Goal: Task Accomplishment & Management: Manage account settings

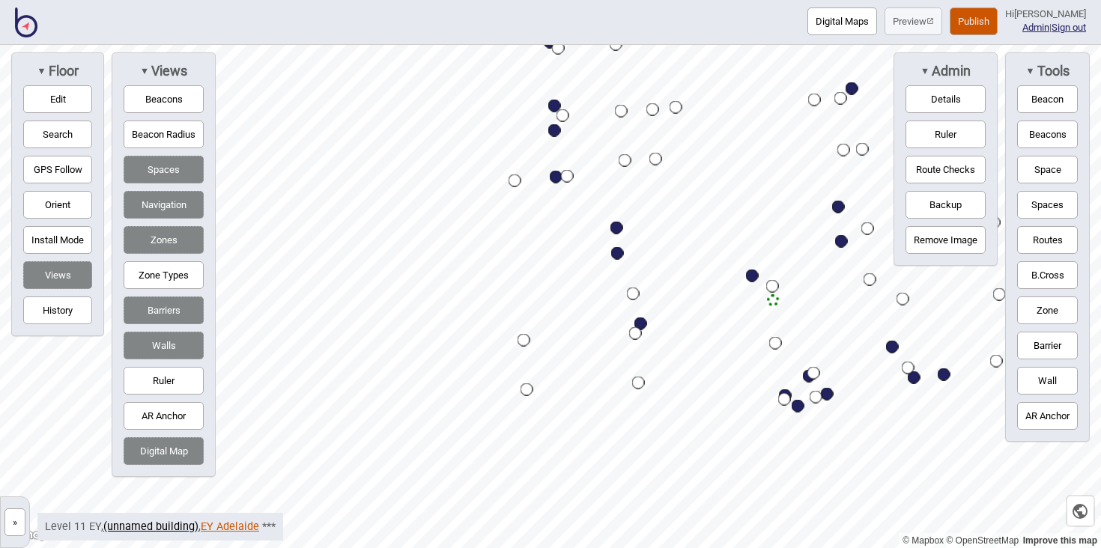
click at [228, 523] on link "EY Adelaide" at bounding box center [230, 527] width 58 height 13
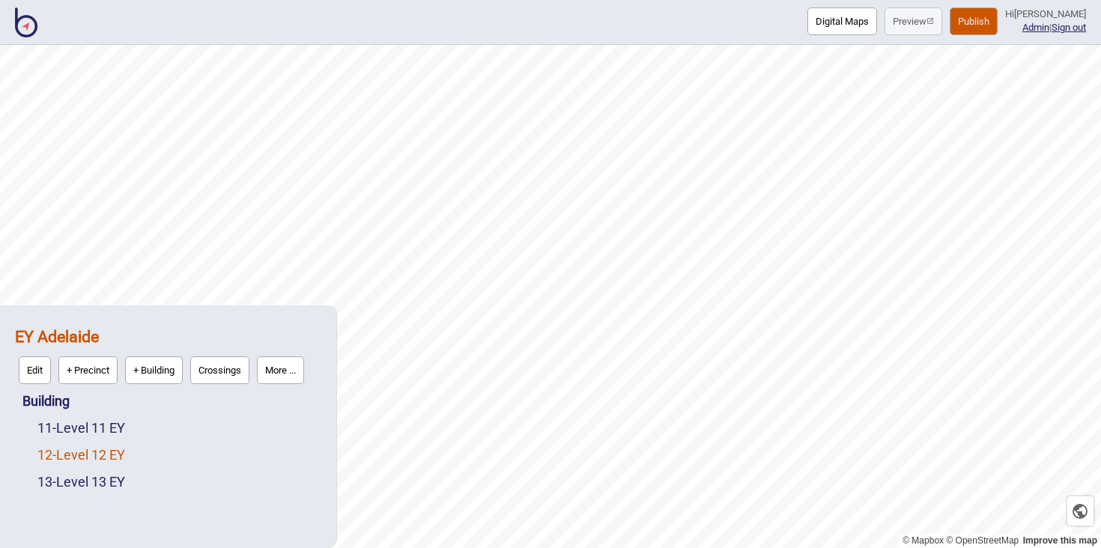
click at [102, 456] on link "12 - Level 12 EY" at bounding box center [81, 455] width 88 height 16
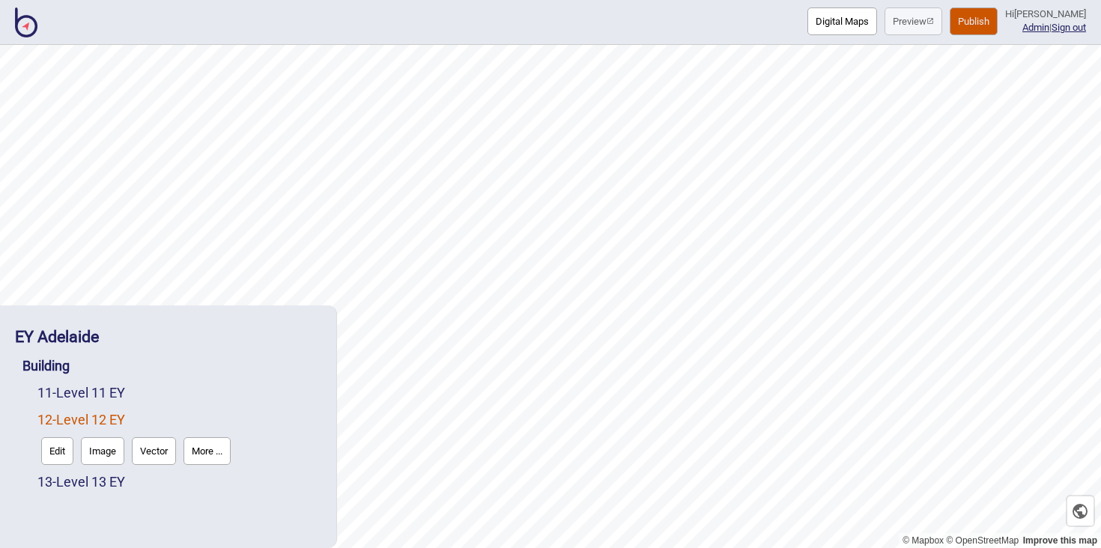
click at [212, 452] on button "More ..." at bounding box center [207, 452] width 47 height 28
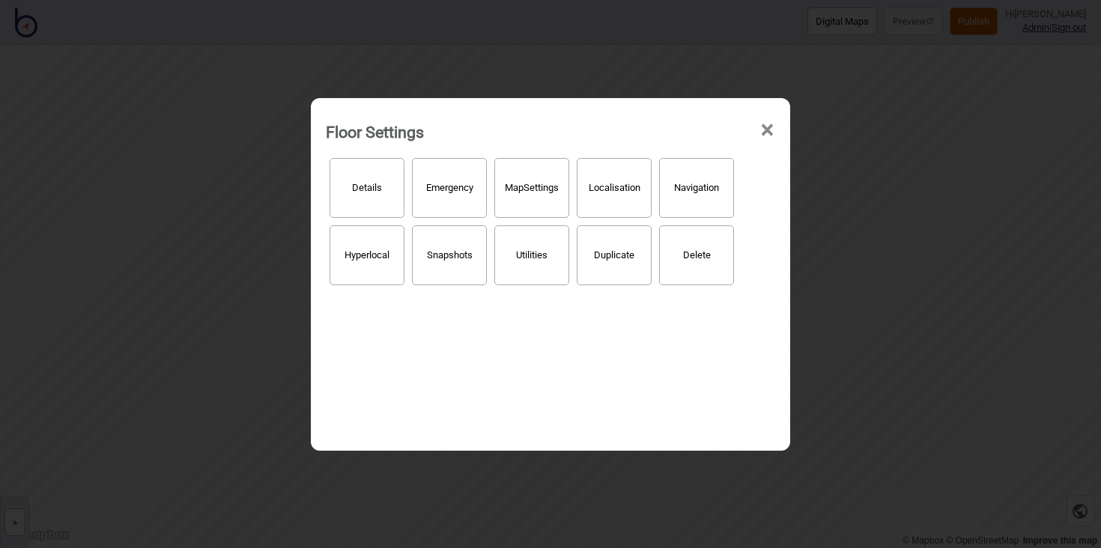
click at [377, 243] on button "Hyperlocal" at bounding box center [367, 256] width 75 height 60
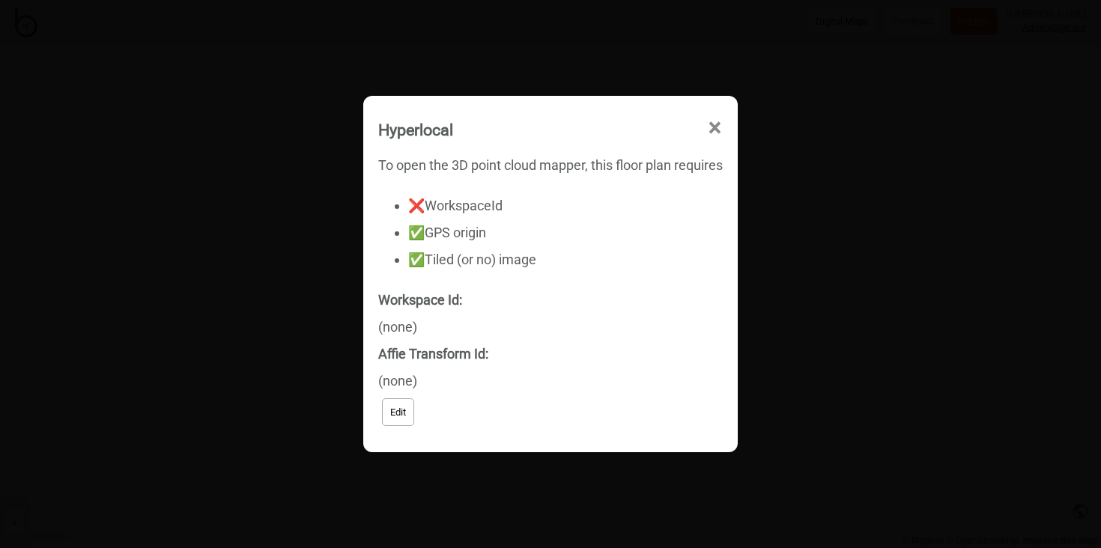
click at [407, 411] on button "Edit" at bounding box center [398, 413] width 32 height 28
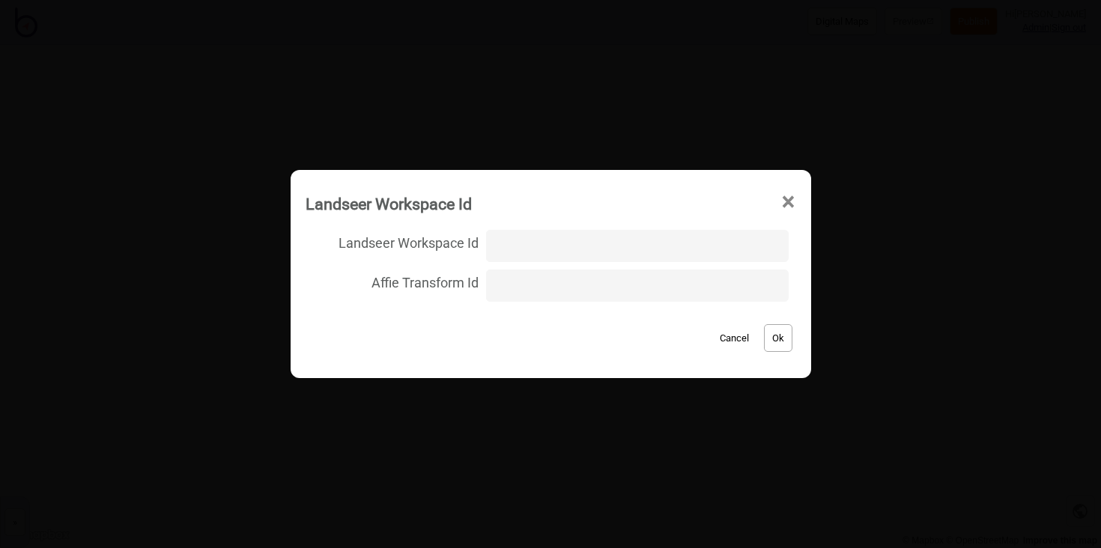
click at [512, 243] on input "Landseer Workspace Id" at bounding box center [637, 246] width 302 height 32
type input "EY_Adelaide/Level12/053d097ed05ff774b6b097efa2771ca9"
click at [776, 343] on button "Ok" at bounding box center [778, 338] width 28 height 28
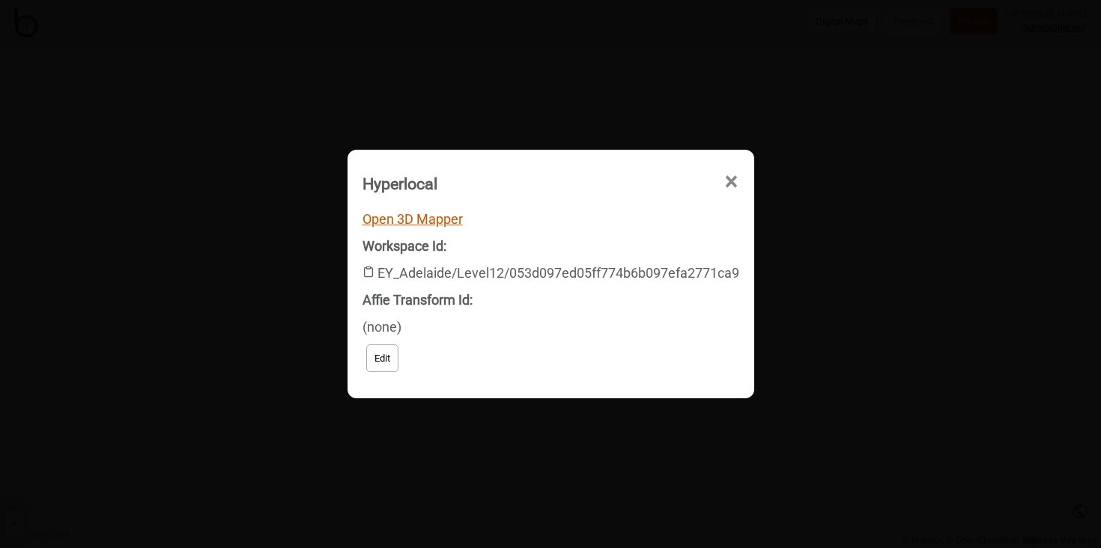
click at [446, 223] on link "Open 3D Mapper" at bounding box center [413, 219] width 100 height 16
click at [615, 243] on span "×" at bounding box center [607, 267] width 16 height 49
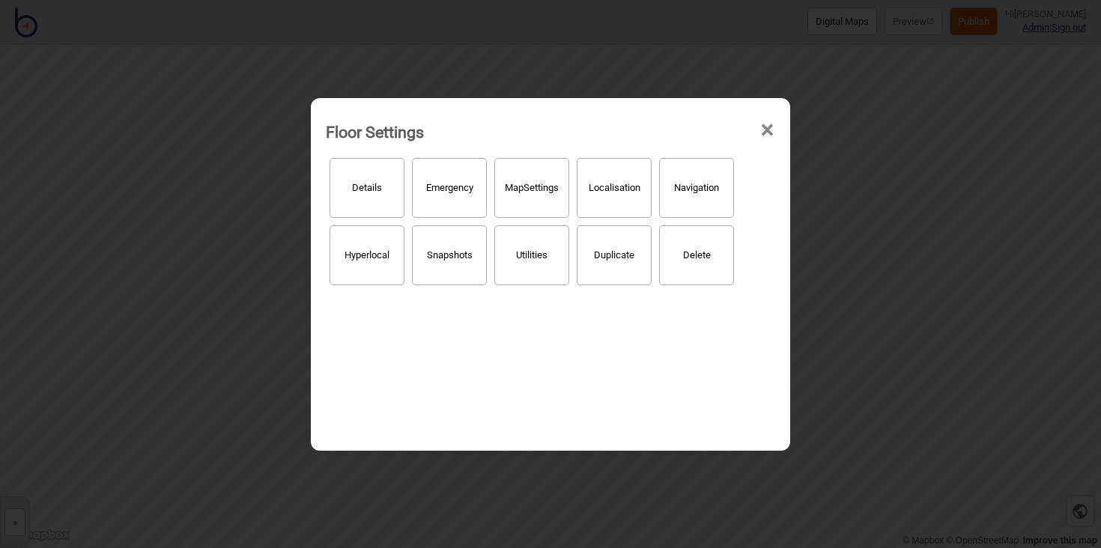
click at [763, 119] on span "×" at bounding box center [768, 130] width 16 height 49
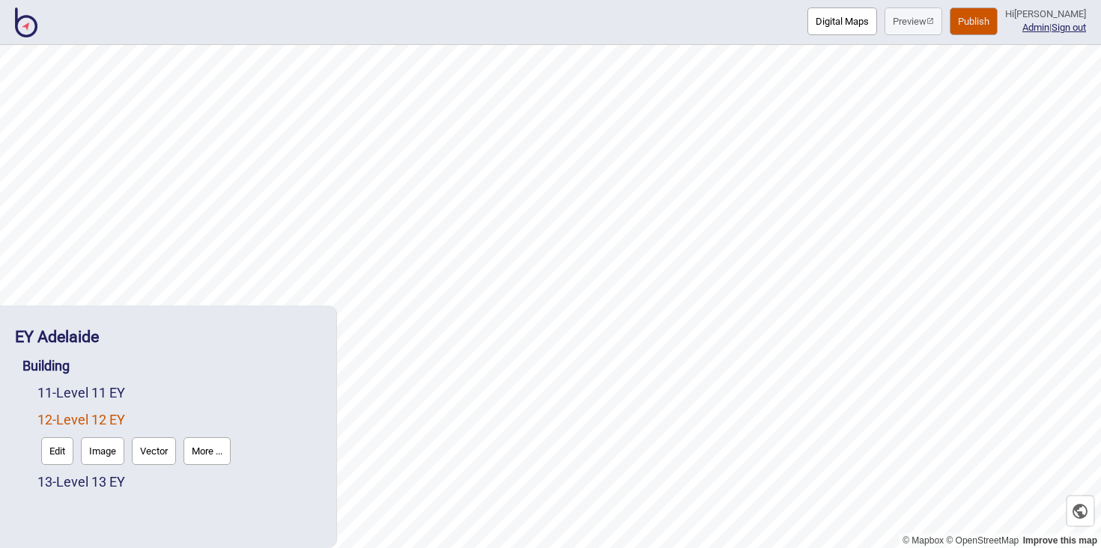
click at [969, 22] on button "Publish" at bounding box center [974, 21] width 48 height 28
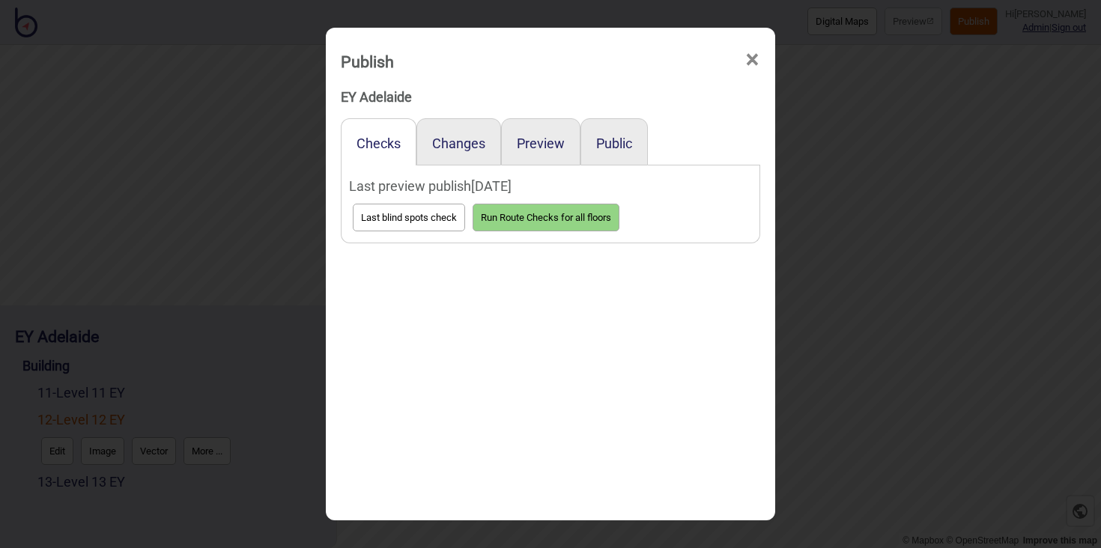
click at [526, 210] on button "Run Route Checks for all floors" at bounding box center [546, 218] width 147 height 28
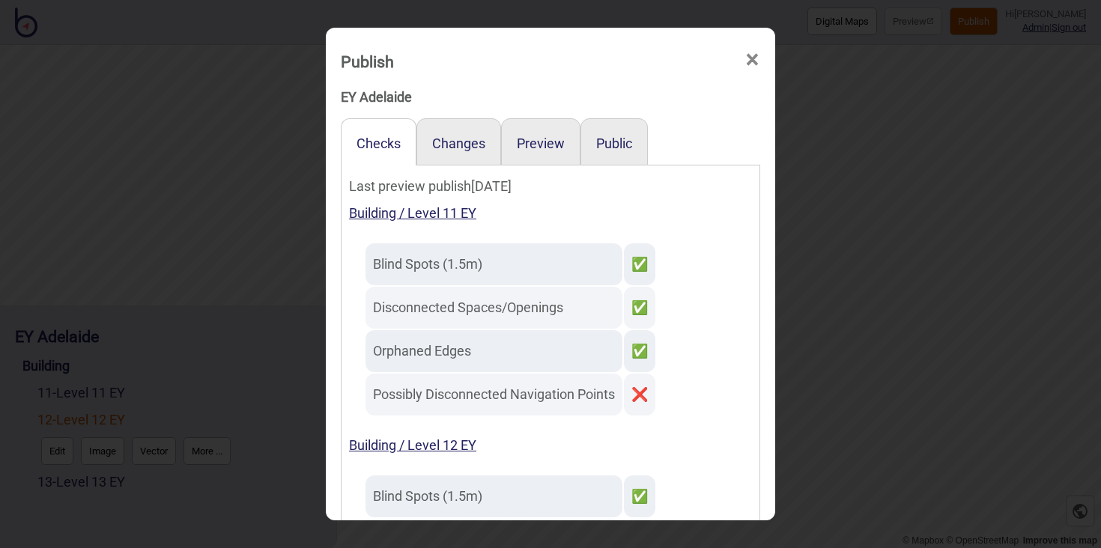
click at [751, 58] on span "×" at bounding box center [753, 59] width 16 height 49
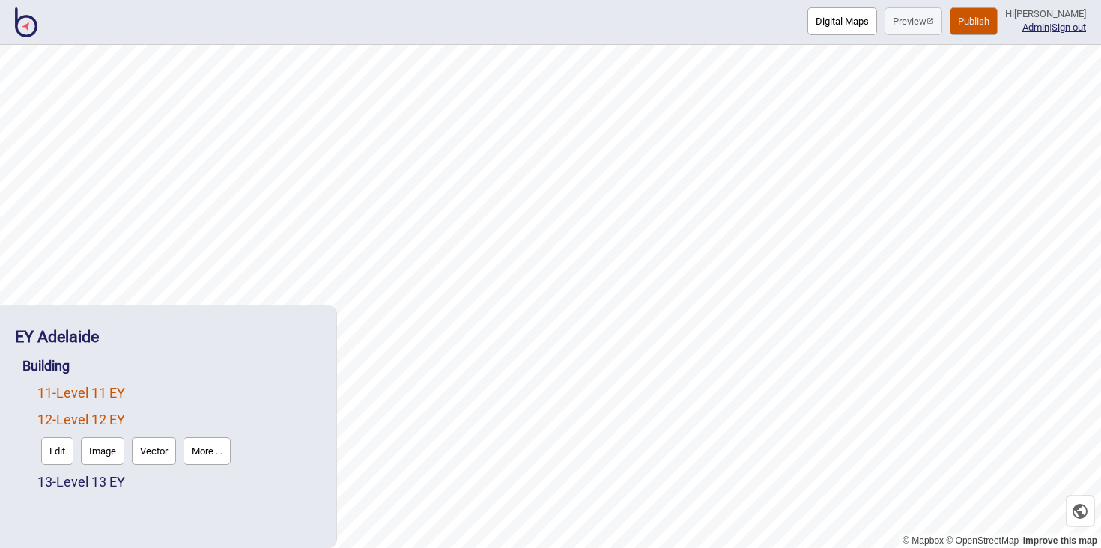
click at [91, 397] on link "11 - Level 11 EY" at bounding box center [81, 393] width 88 height 16
click at [65, 426] on button "Edit" at bounding box center [57, 425] width 32 height 28
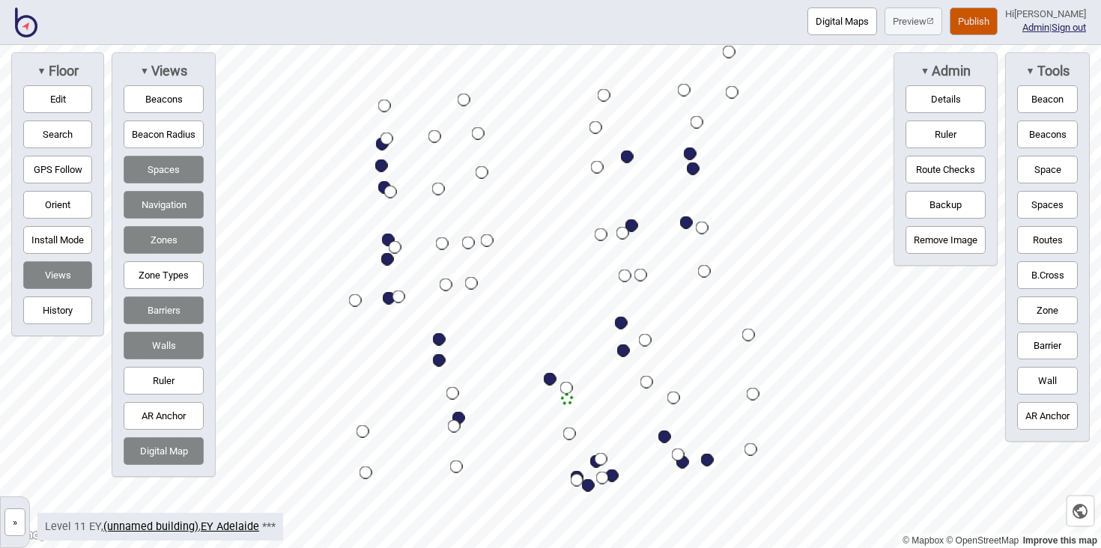
click at [961, 169] on button "Route Checks" at bounding box center [946, 170] width 80 height 28
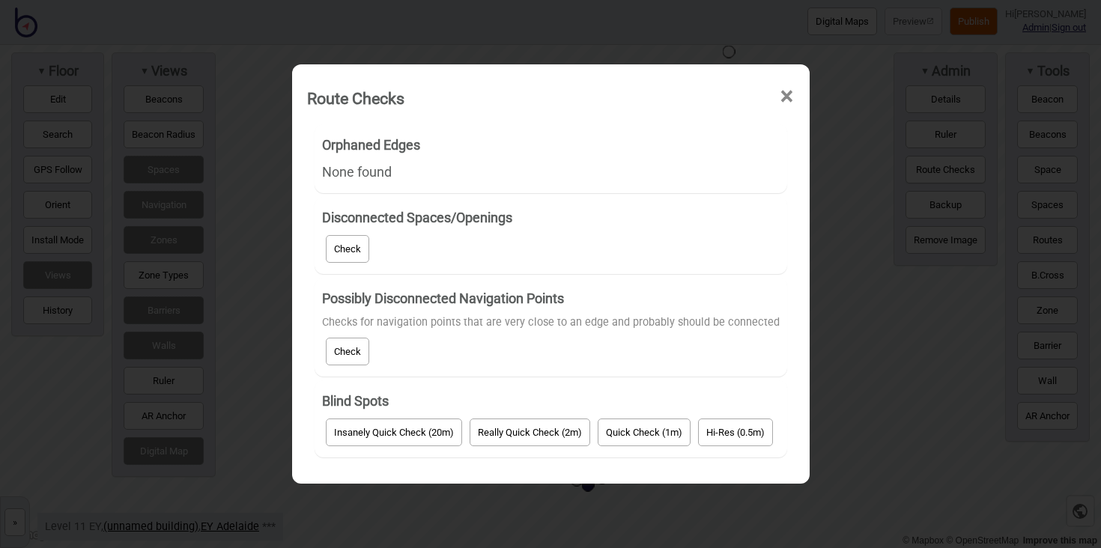
click at [350, 354] on button "Check" at bounding box center [347, 352] width 43 height 28
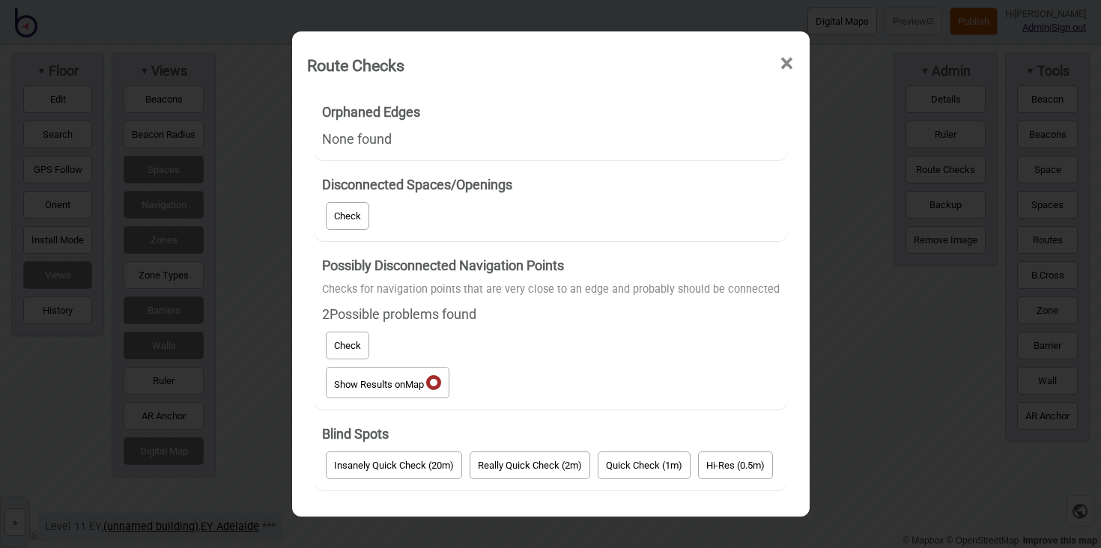
click at [372, 375] on button "Show Results on Map" at bounding box center [388, 382] width 124 height 31
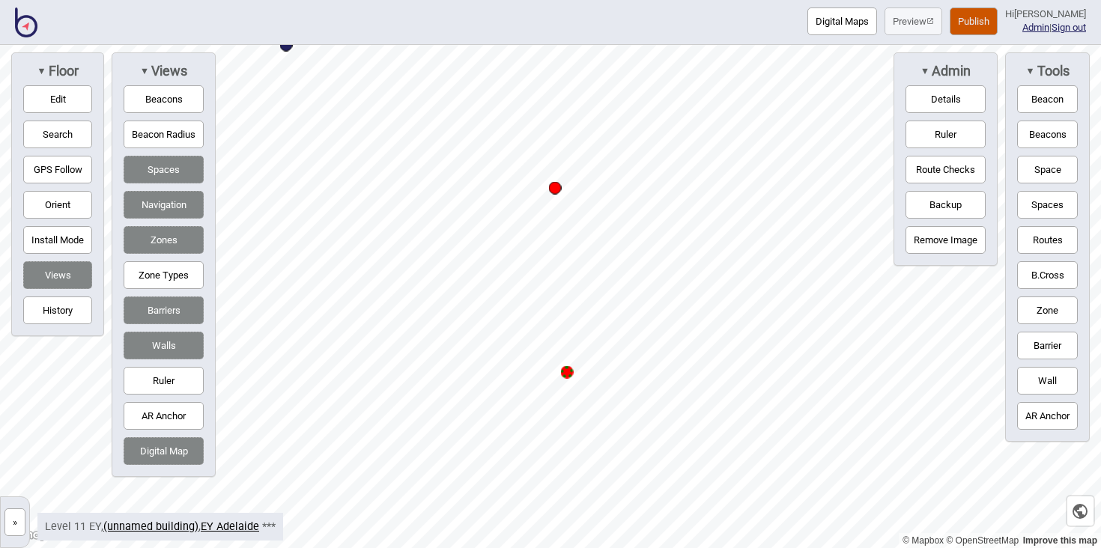
click at [67, 93] on button "Edit" at bounding box center [57, 99] width 69 height 28
click at [80, 97] on button "Edit" at bounding box center [57, 99] width 69 height 28
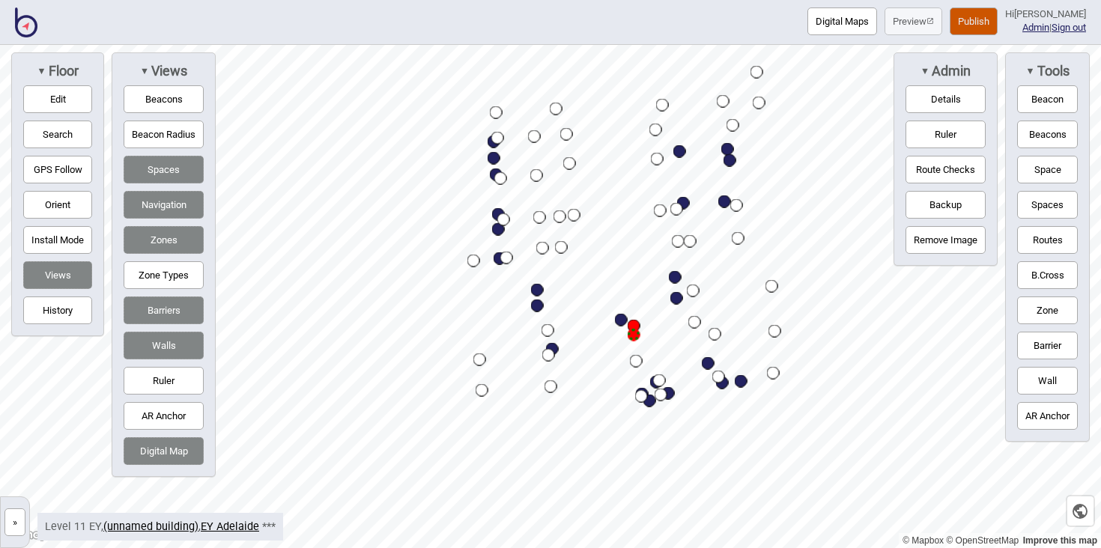
click at [995, 19] on button "Publish" at bounding box center [974, 21] width 48 height 28
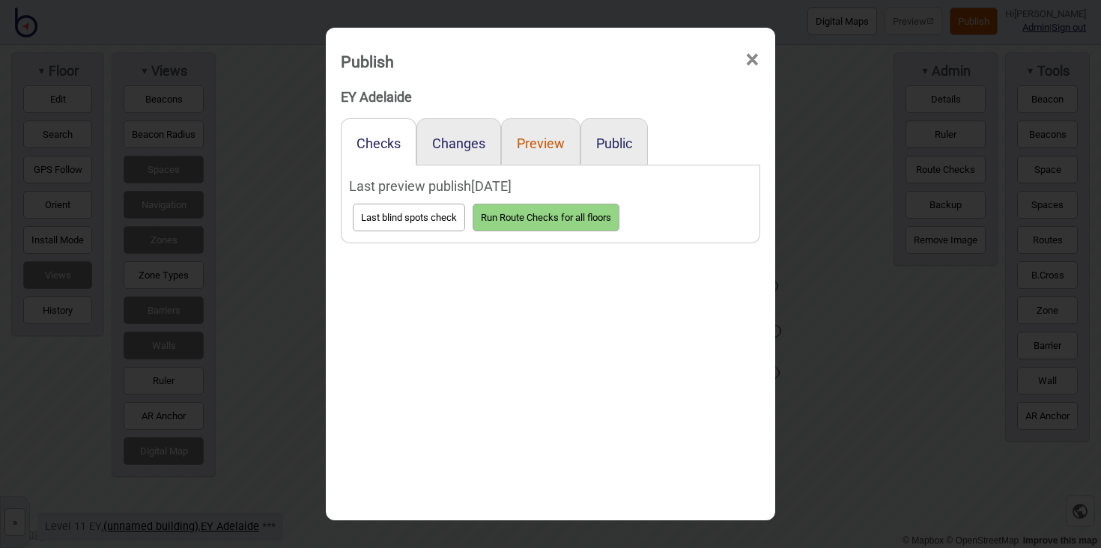
click at [528, 139] on button "Preview" at bounding box center [541, 144] width 48 height 16
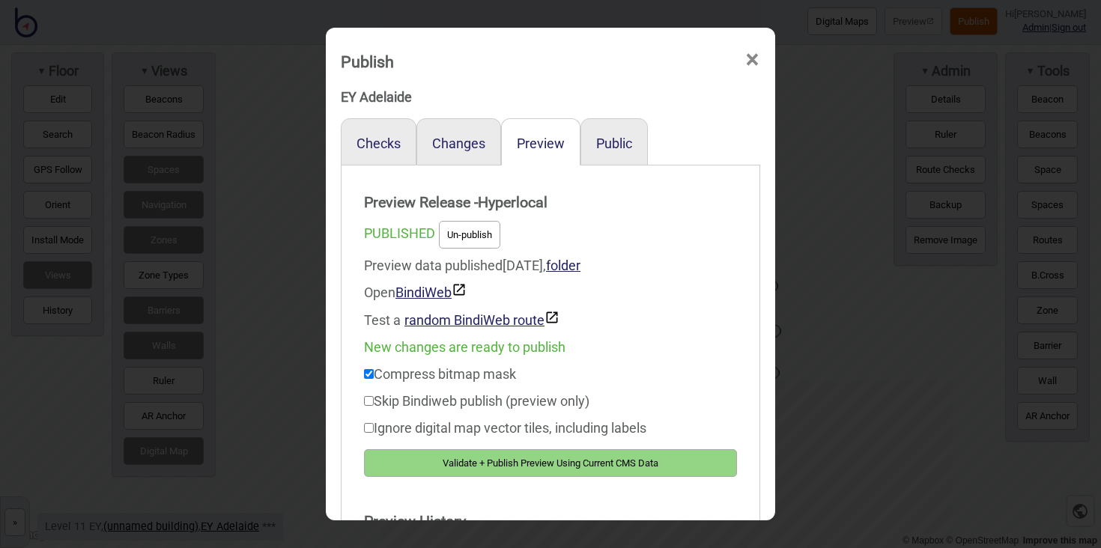
click at [614, 458] on button "Validate + Publish Preview Using Current CMS Data" at bounding box center [550, 464] width 373 height 28
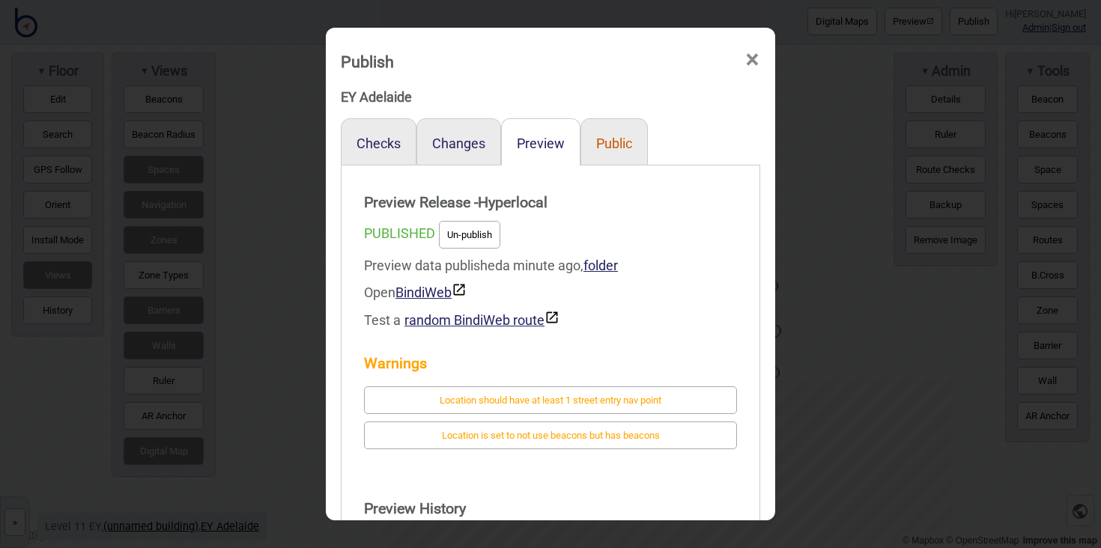
click at [617, 145] on button "Public" at bounding box center [614, 144] width 36 height 16
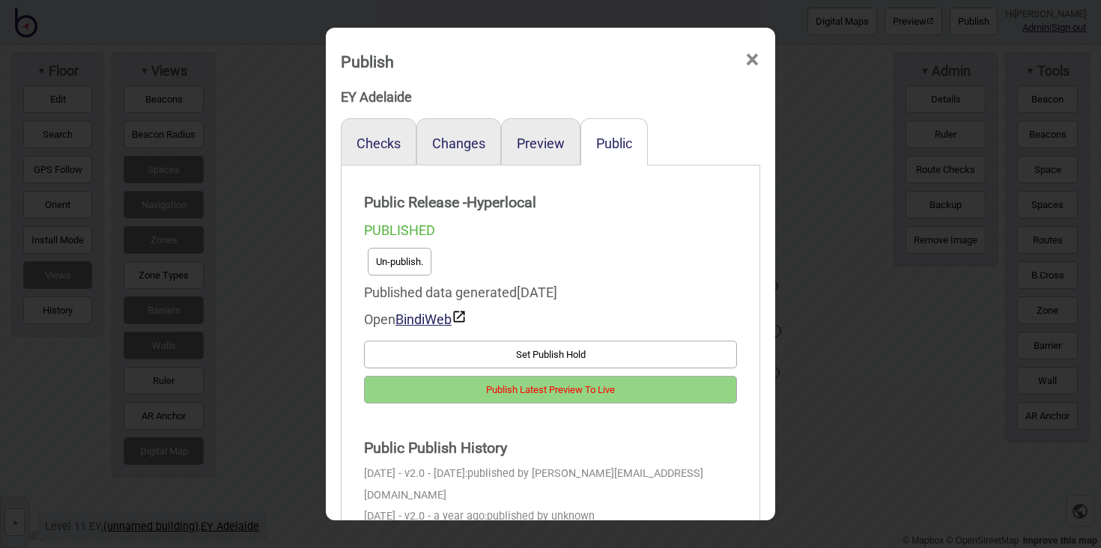
click at [673, 390] on button "Publish Latest Preview To Live" at bounding box center [550, 390] width 373 height 28
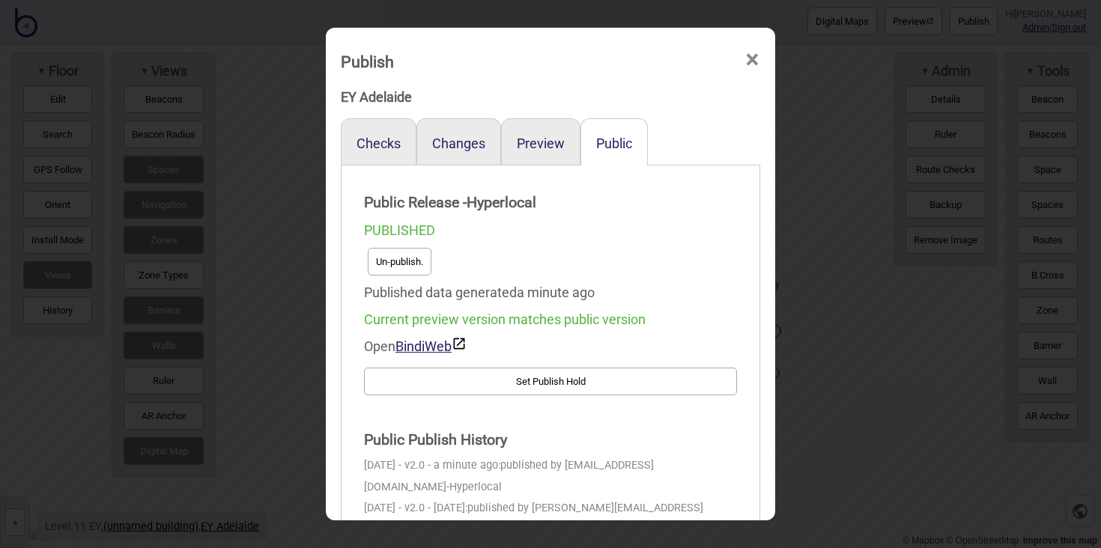
scroll to position [1, 0]
click at [758, 57] on span "×" at bounding box center [753, 58] width 16 height 49
